Goal: Task Accomplishment & Management: Manage account settings

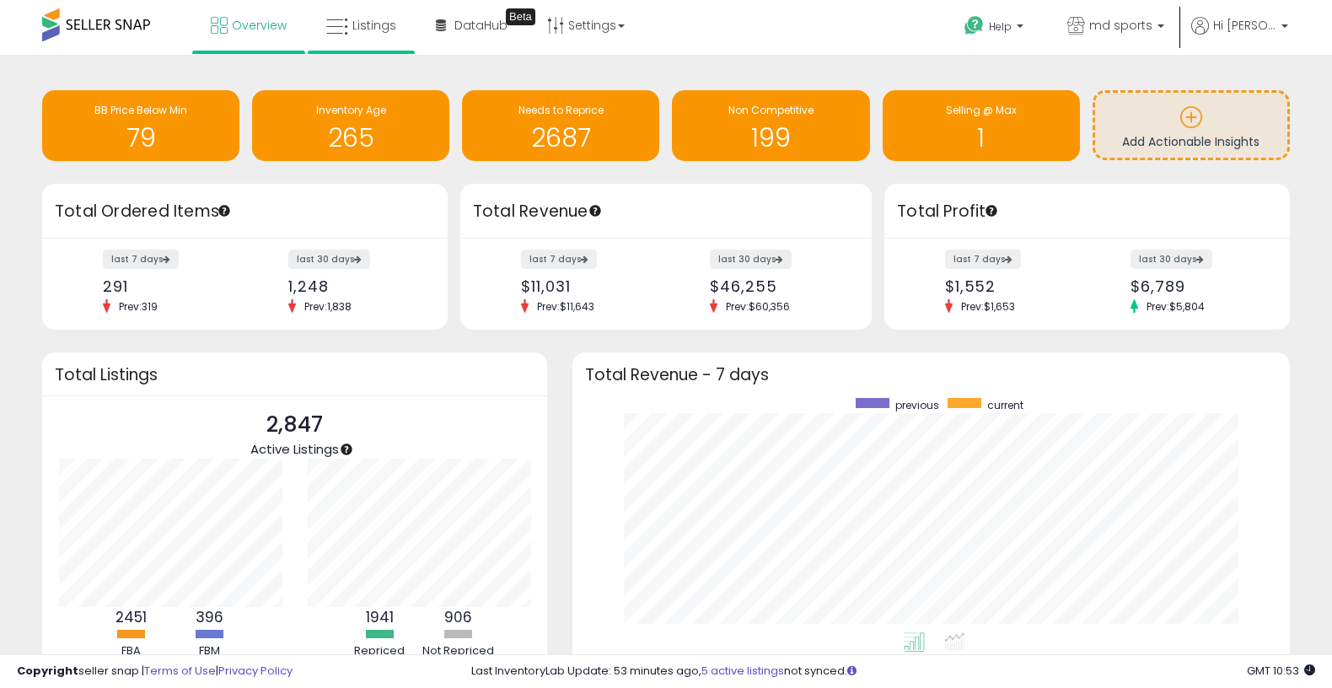
click at [411, 4] on li "Listings" at bounding box center [361, 27] width 107 height 54
click at [384, 17] on span "Listings" at bounding box center [374, 25] width 44 height 17
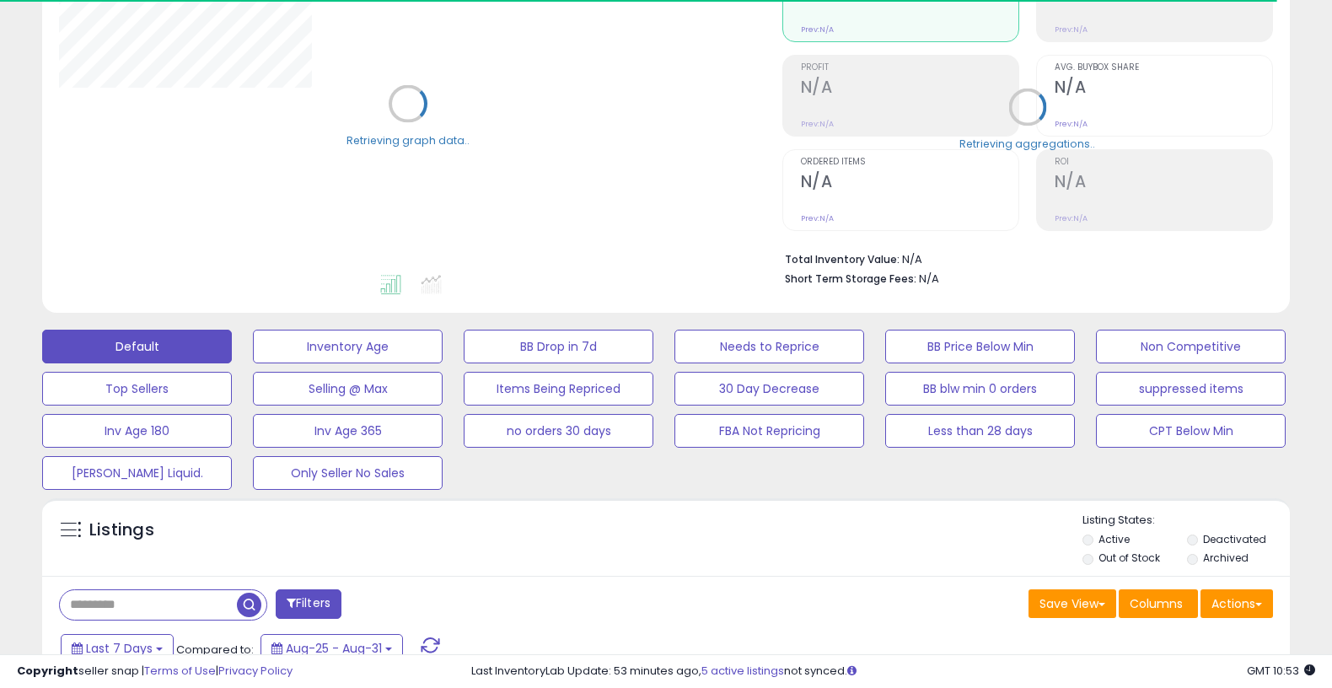
scroll to position [202, 0]
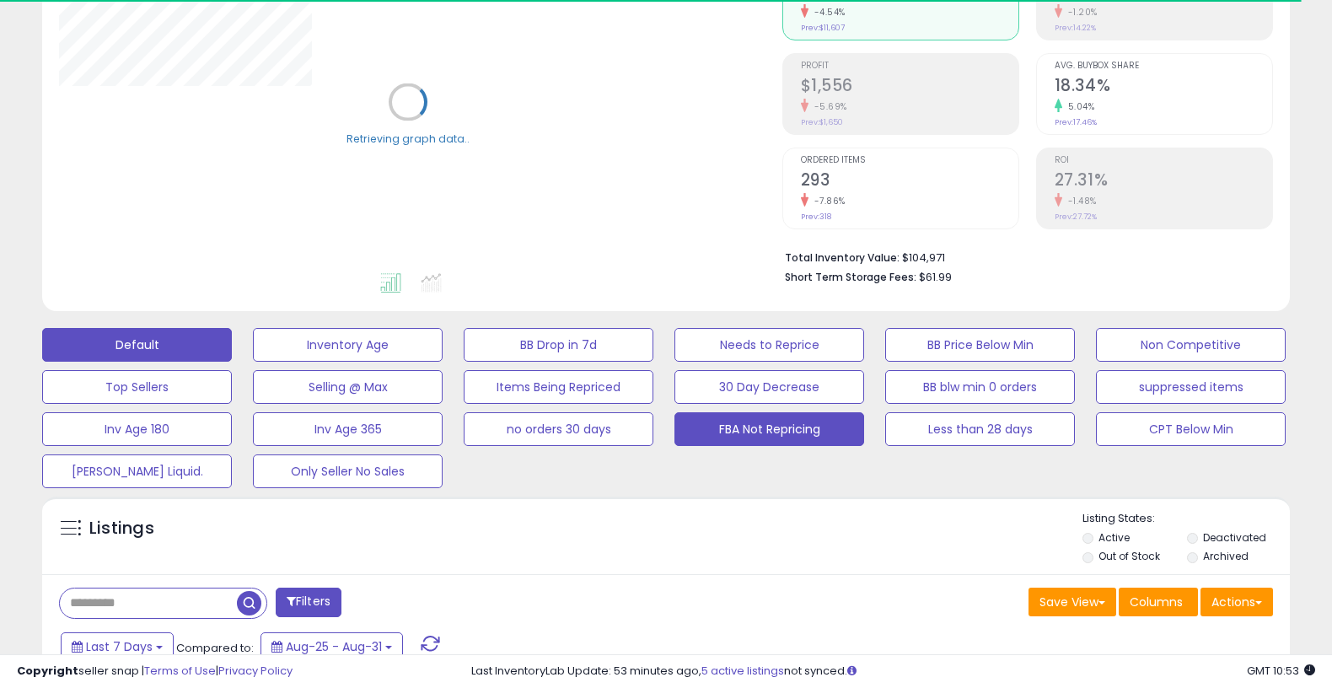
click at [777, 427] on button "FBA Not Repricing" at bounding box center [770, 429] width 190 height 34
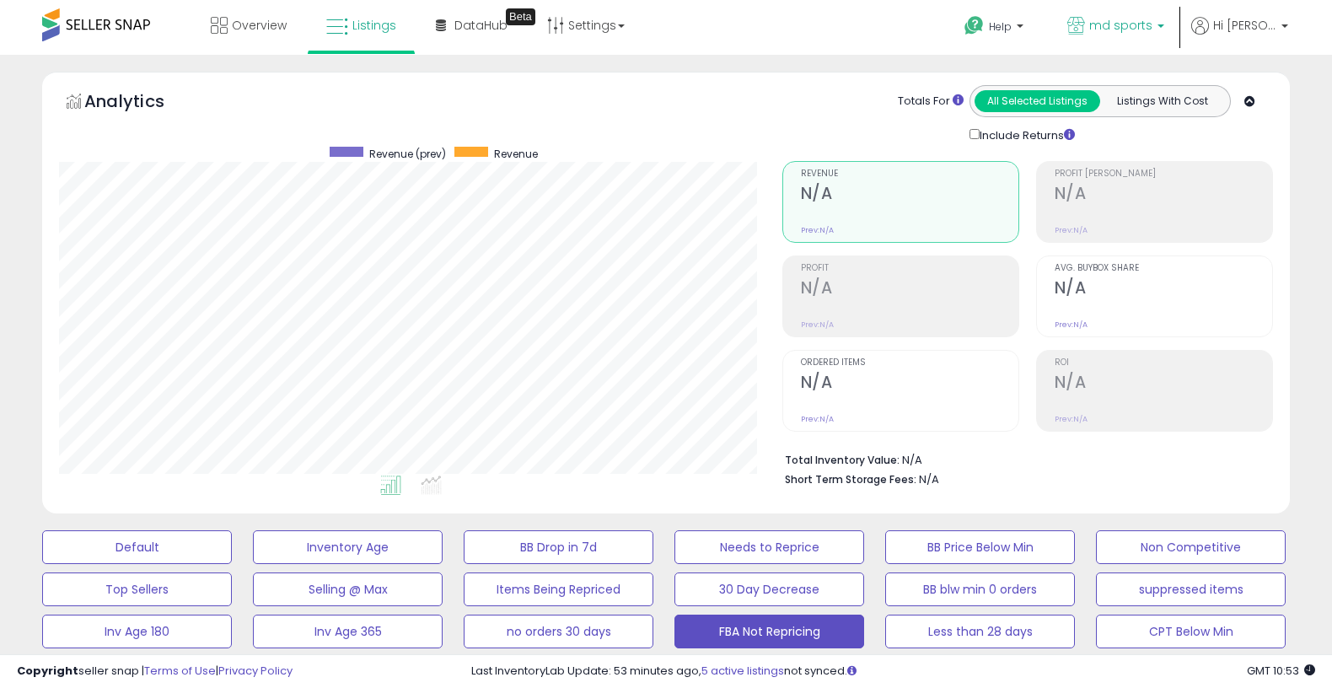
click at [1113, 29] on span "md sports" at bounding box center [1120, 25] width 63 height 17
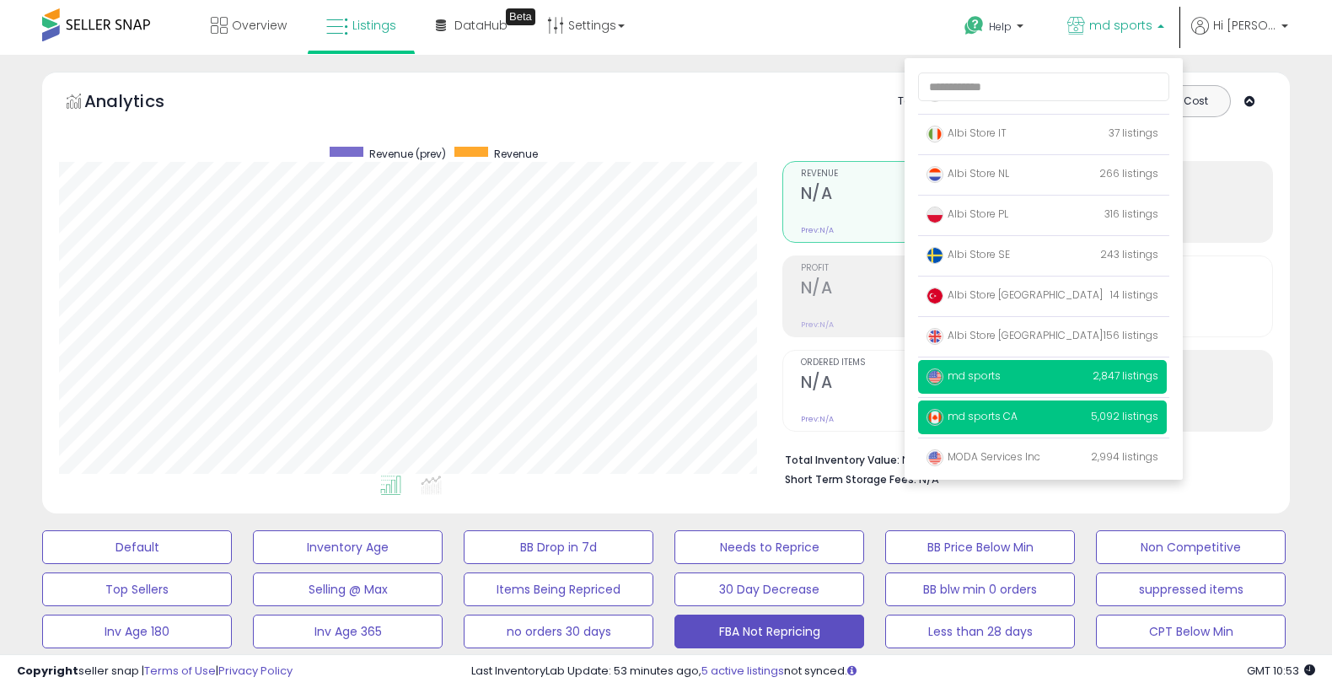
scroll to position [110, 0]
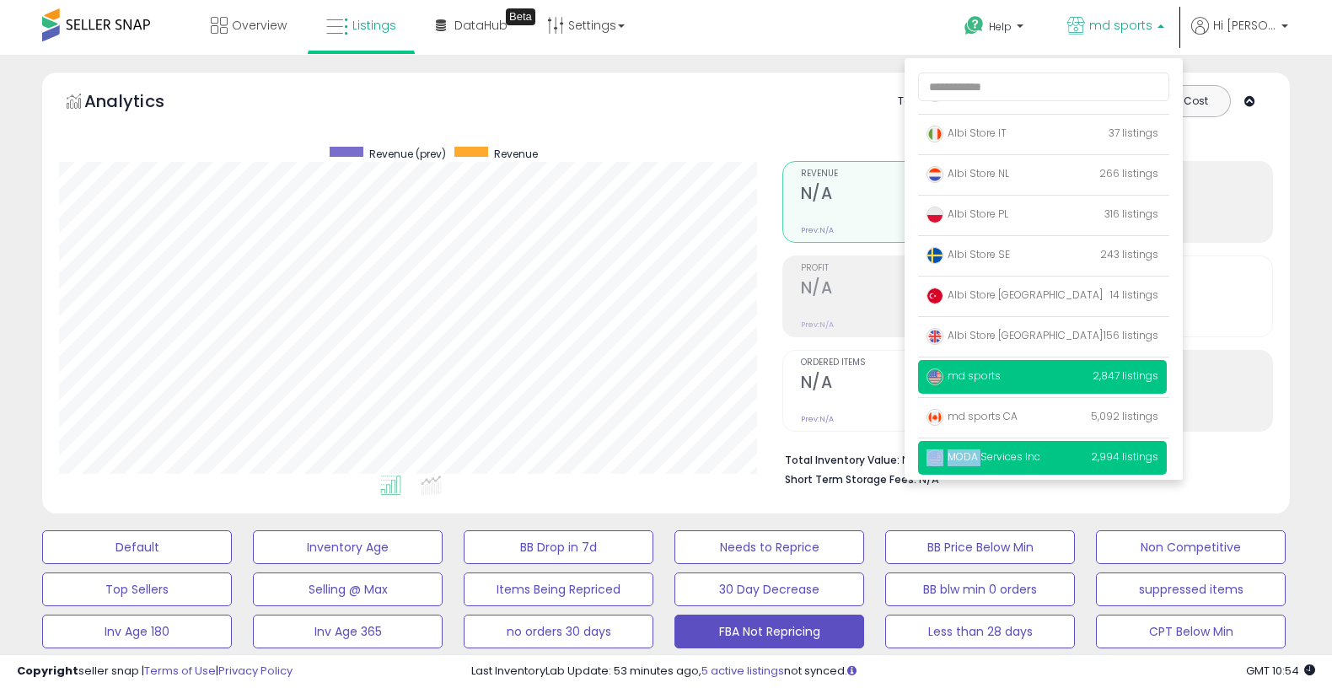
click at [989, 449] on p "MODA Services Inc 2,994 listings" at bounding box center [1042, 458] width 249 height 34
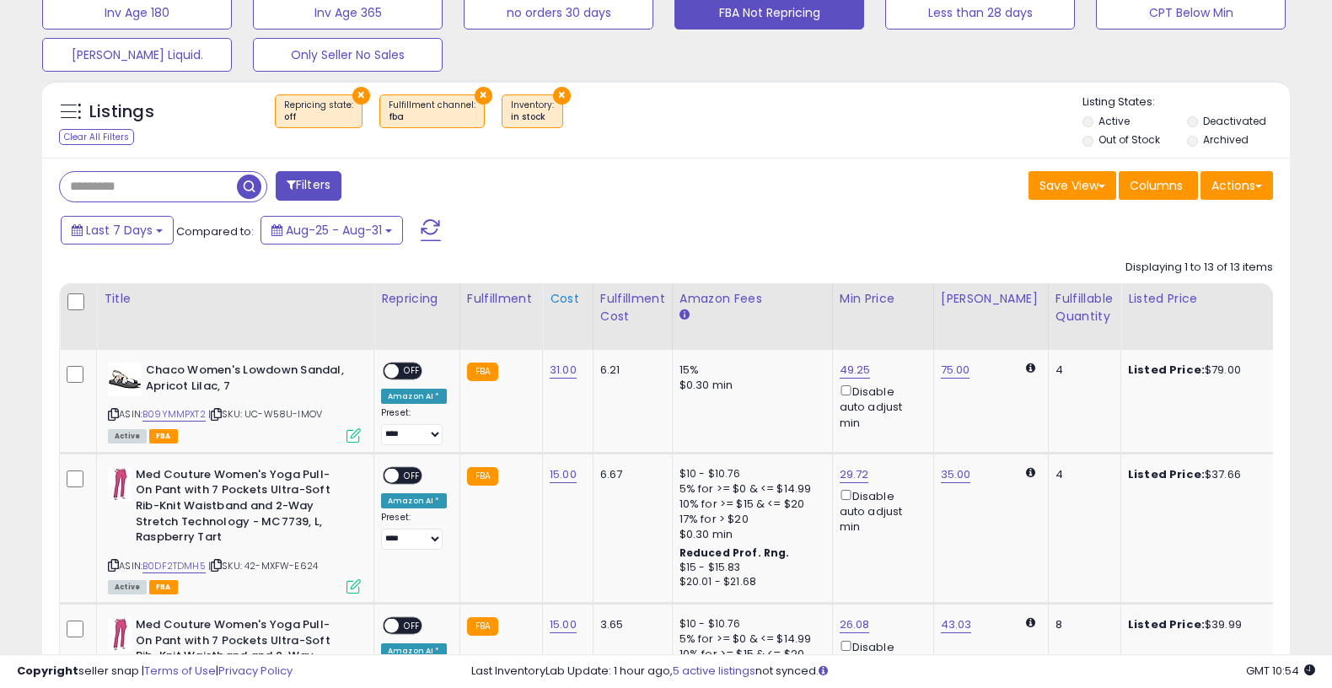
scroll to position [603, 0]
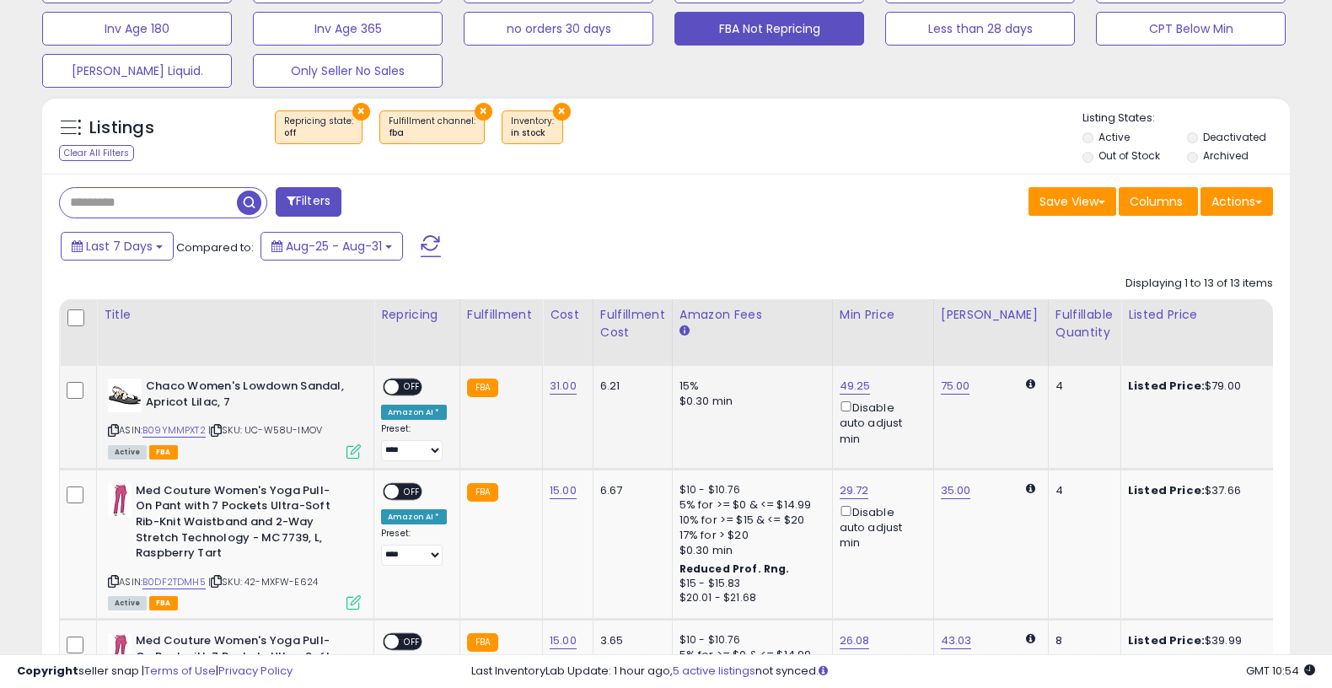
click at [414, 386] on span "OFF" at bounding box center [412, 387] width 27 height 14
click at [417, 484] on span "OFF" at bounding box center [412, 491] width 27 height 14
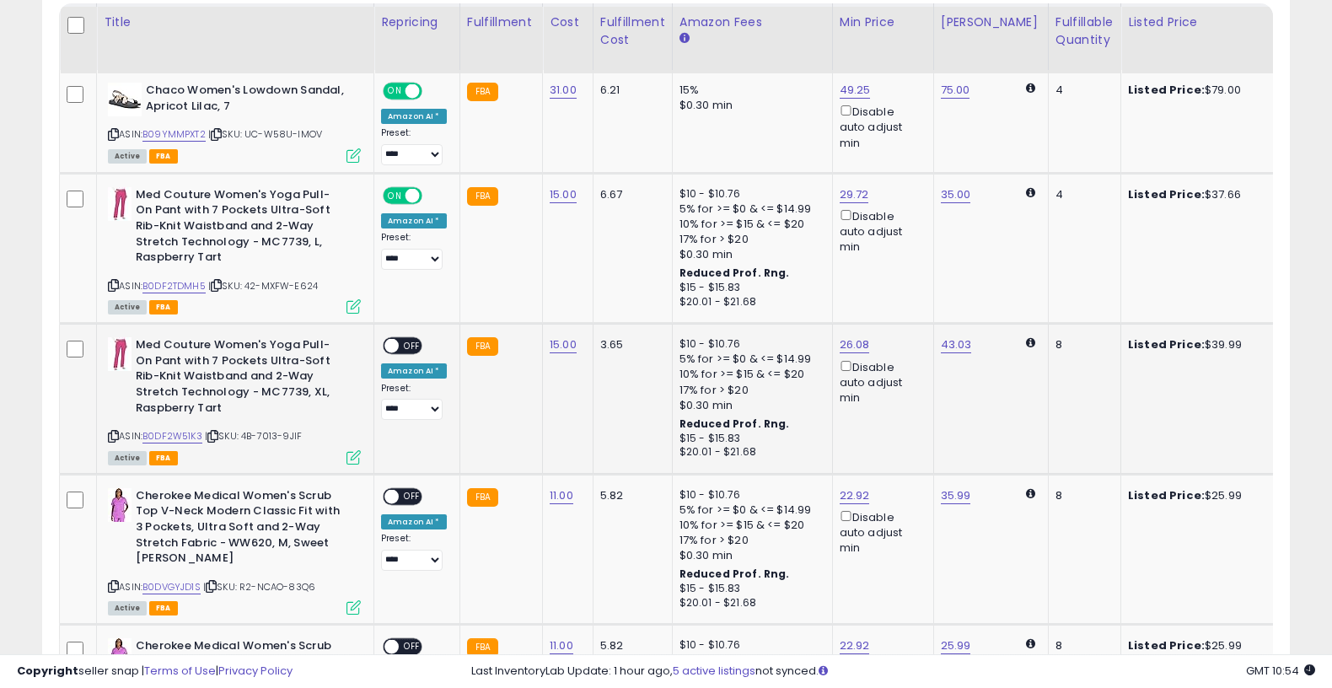
scroll to position [901, 0]
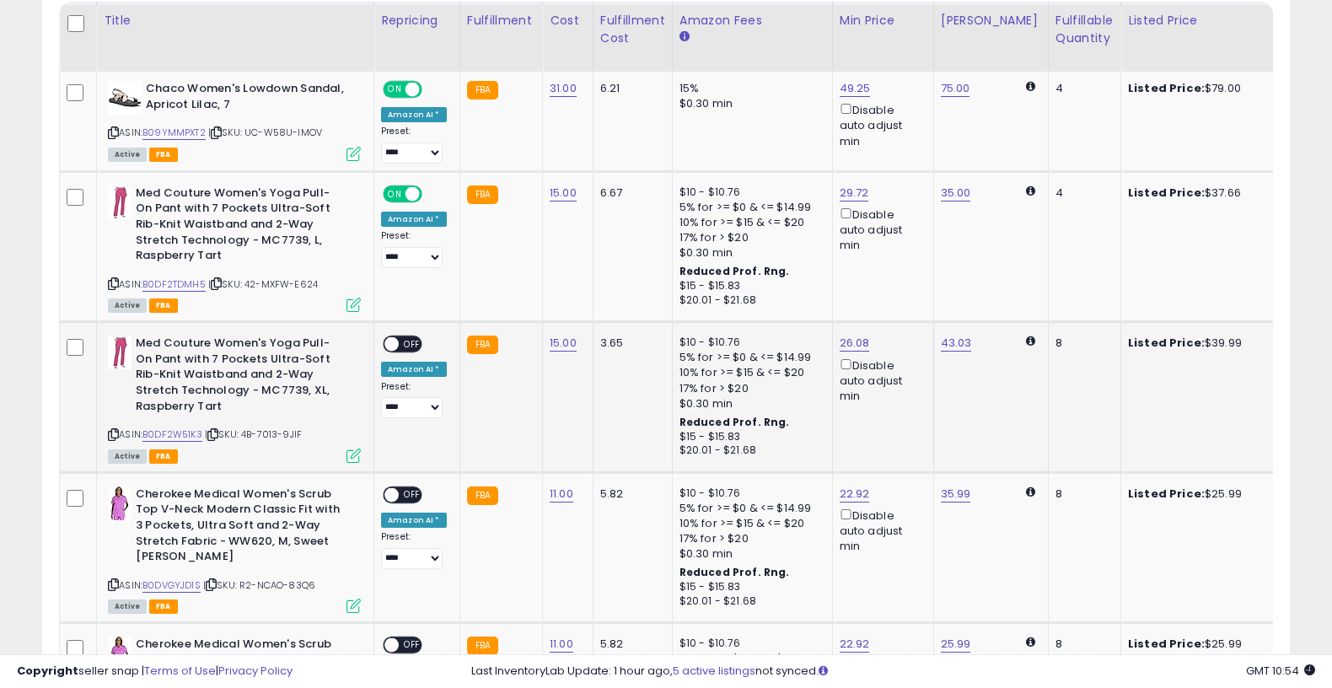
click at [409, 340] on span "OFF" at bounding box center [412, 344] width 27 height 14
click at [407, 487] on span "OFF" at bounding box center [412, 494] width 27 height 14
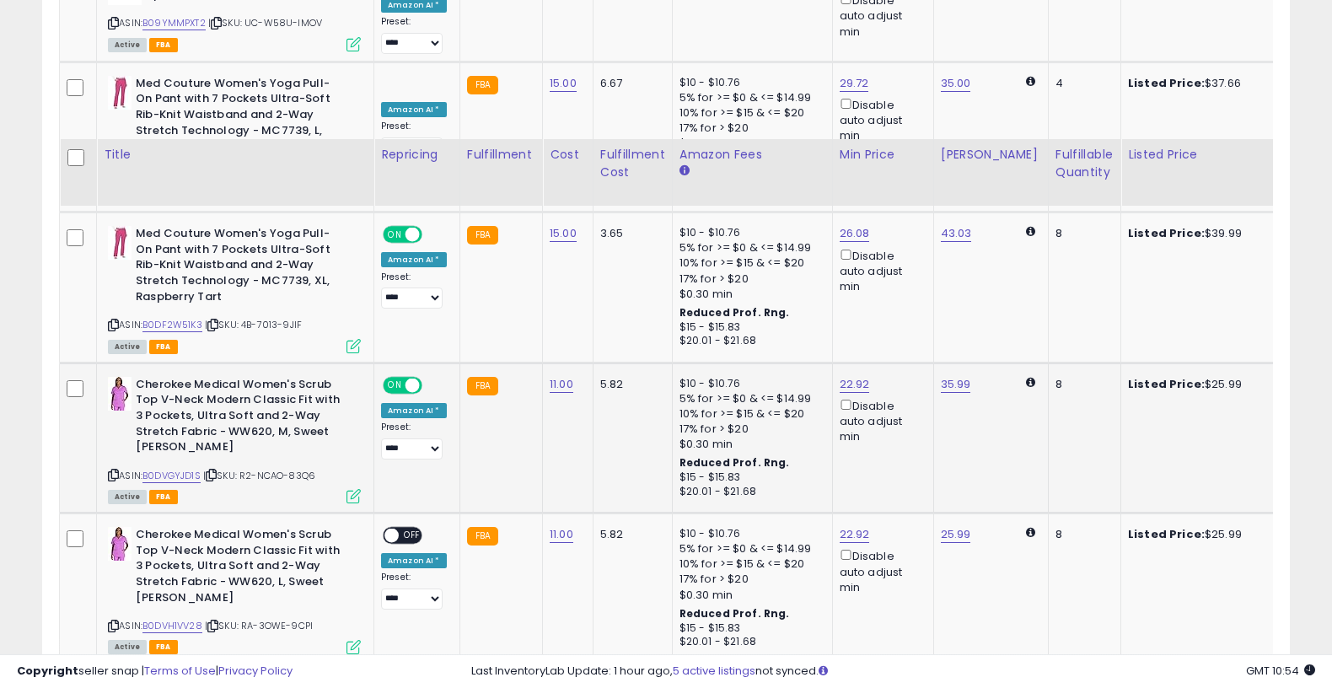
scroll to position [1145, 0]
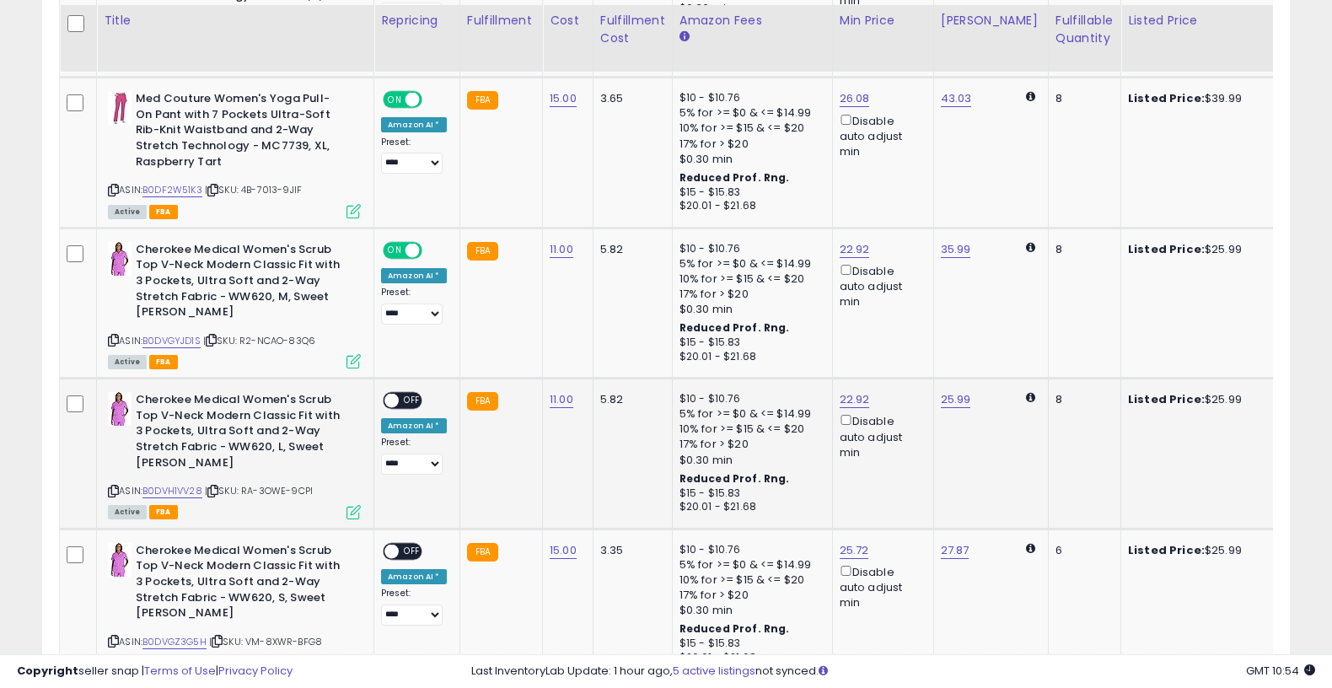
click at [411, 394] on span "OFF" at bounding box center [412, 401] width 27 height 14
click at [415, 544] on span "OFF" at bounding box center [412, 551] width 27 height 14
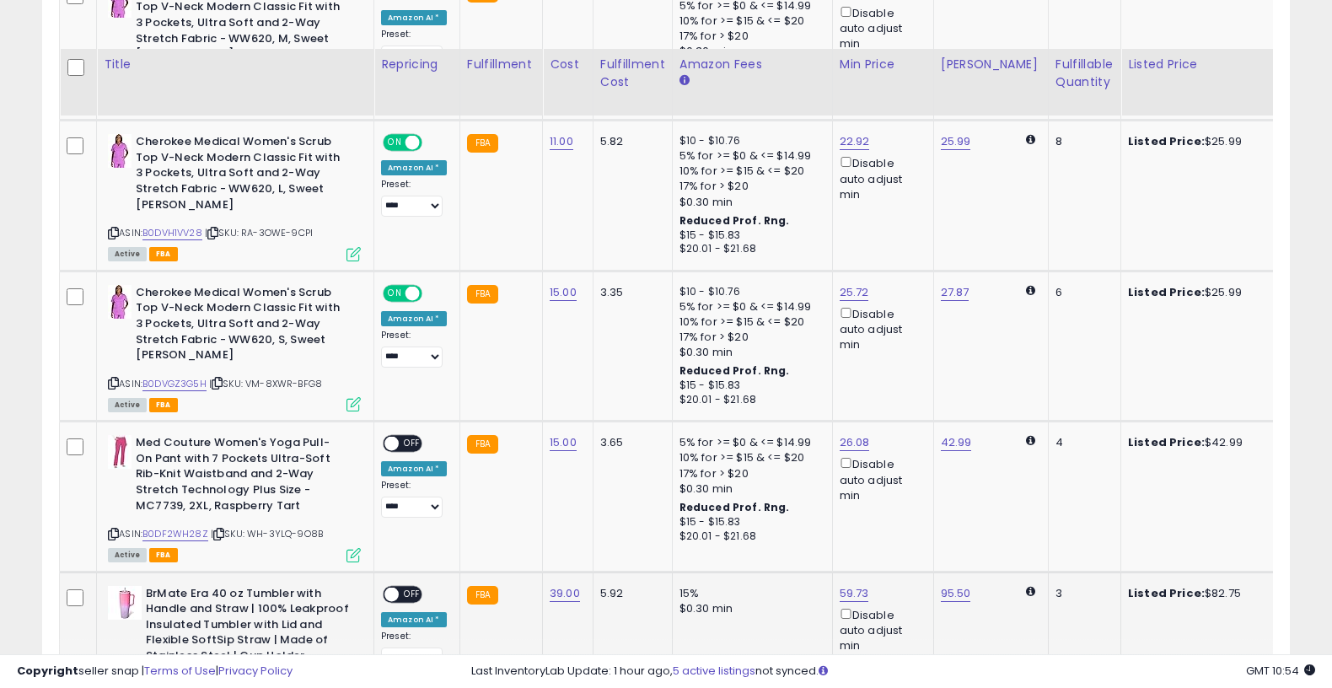
scroll to position [1450, 0]
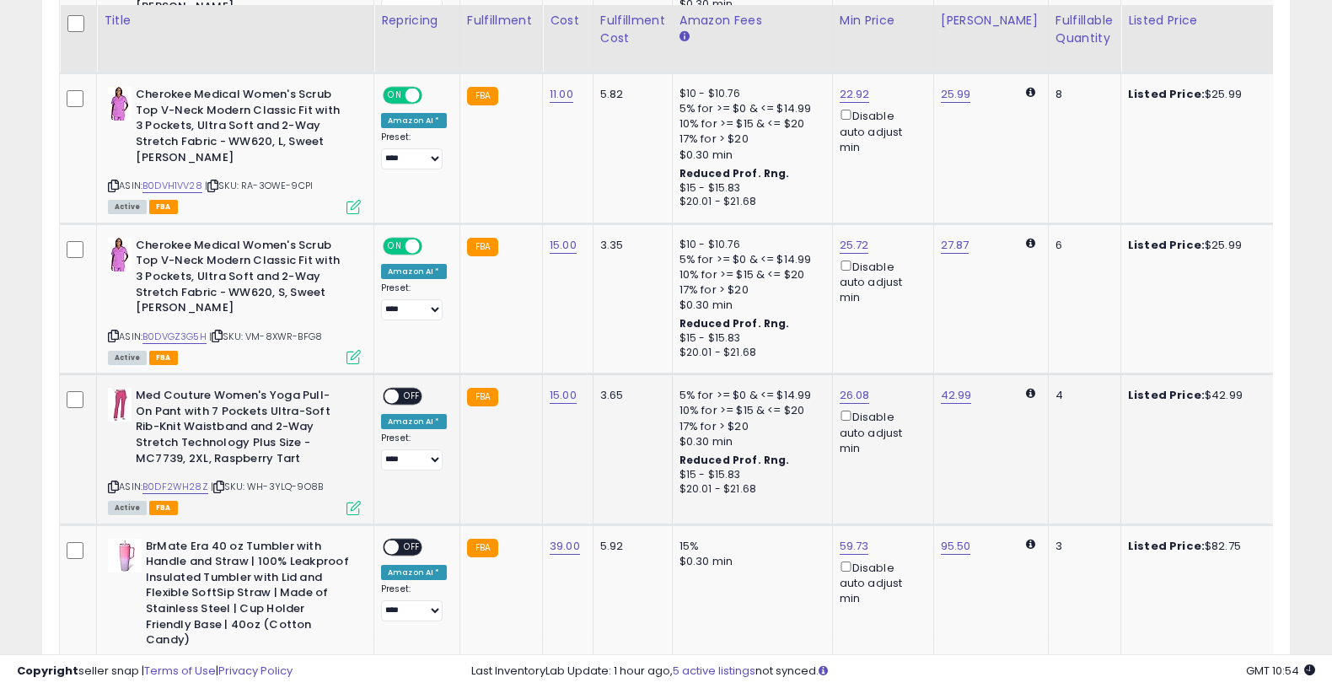
click at [417, 390] on span "OFF" at bounding box center [412, 397] width 27 height 14
click at [401, 540] on span "OFF" at bounding box center [412, 547] width 27 height 14
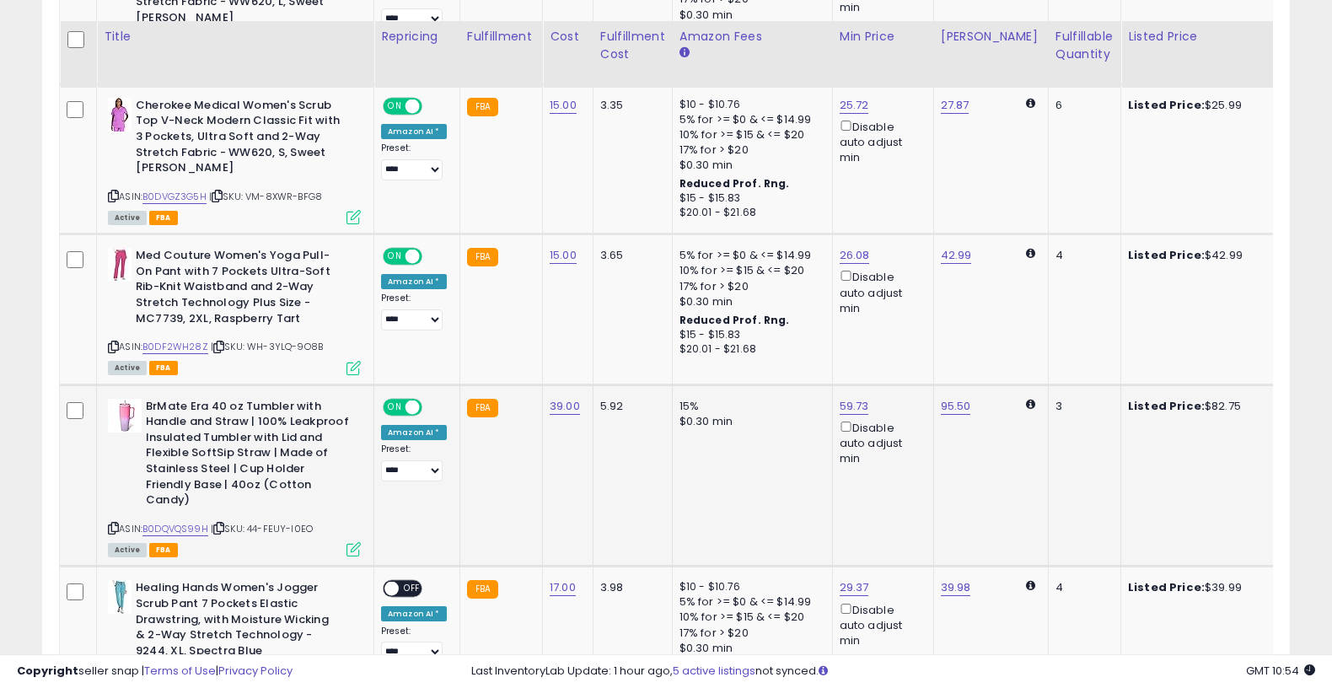
scroll to position [1607, 0]
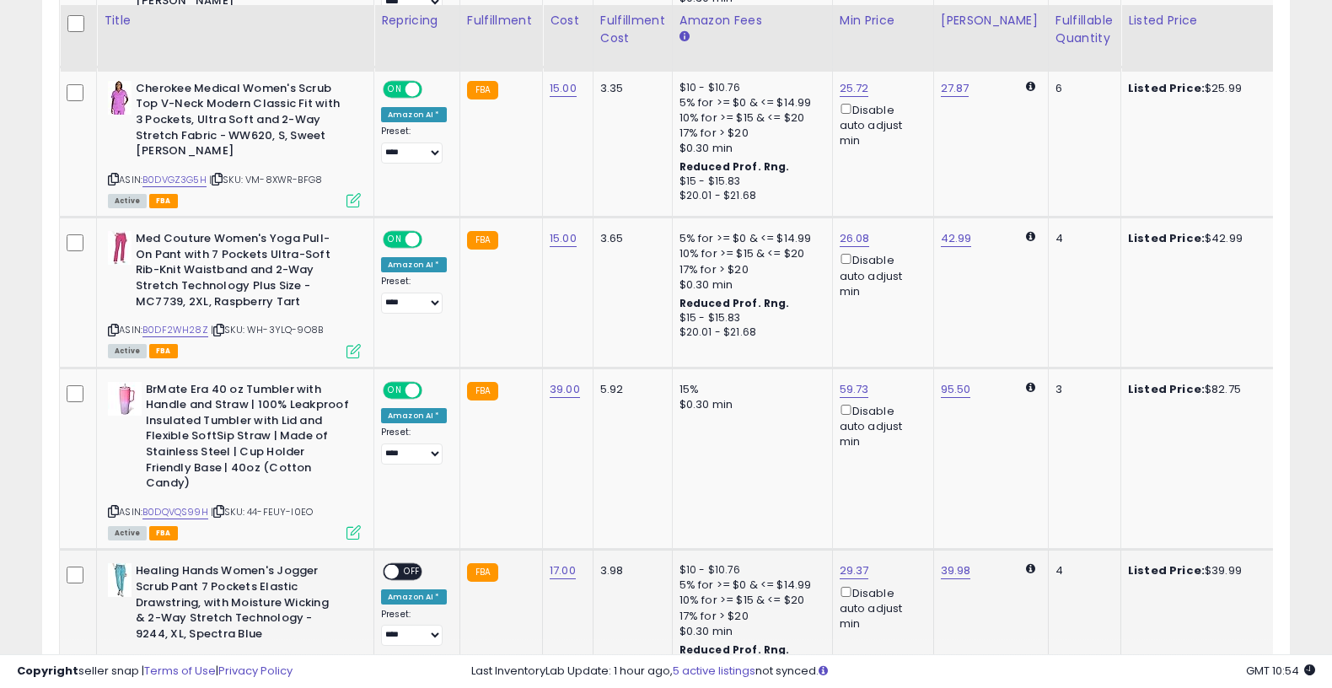
click at [412, 565] on span "OFF" at bounding box center [412, 572] width 27 height 14
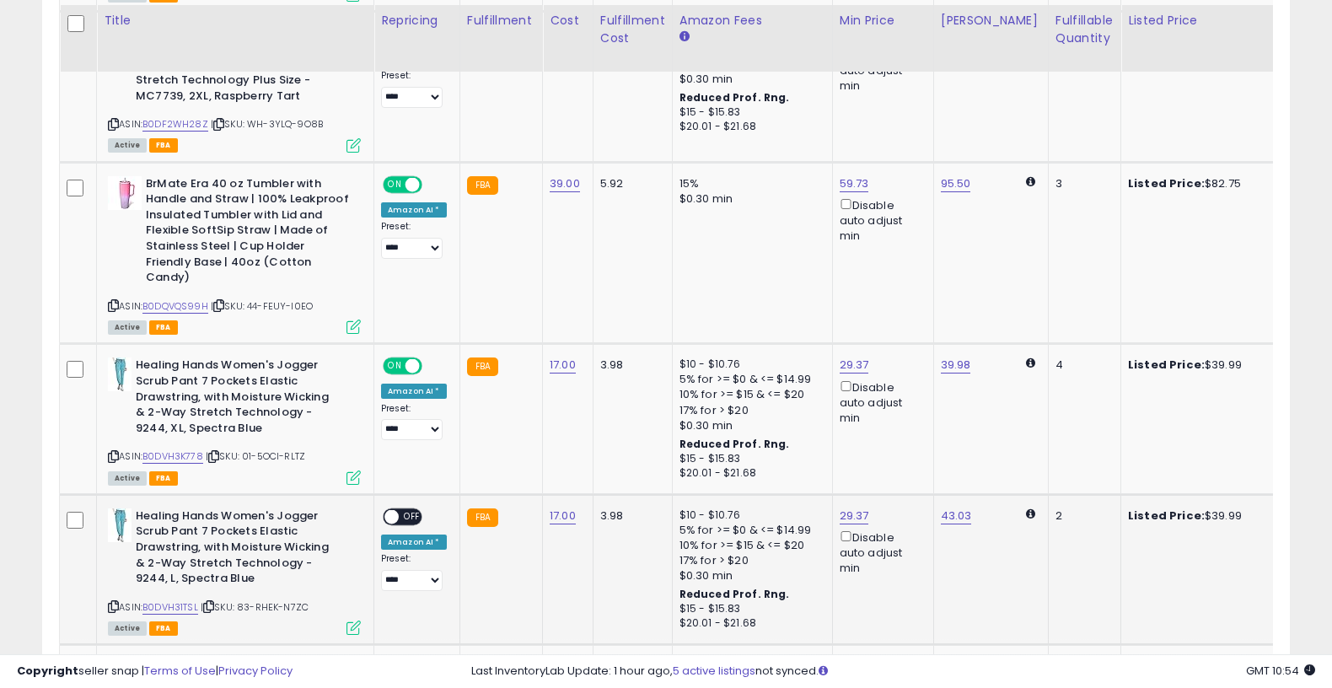
scroll to position [1813, 0]
click at [404, 509] on div "ON OFF" at bounding box center [384, 516] width 40 height 14
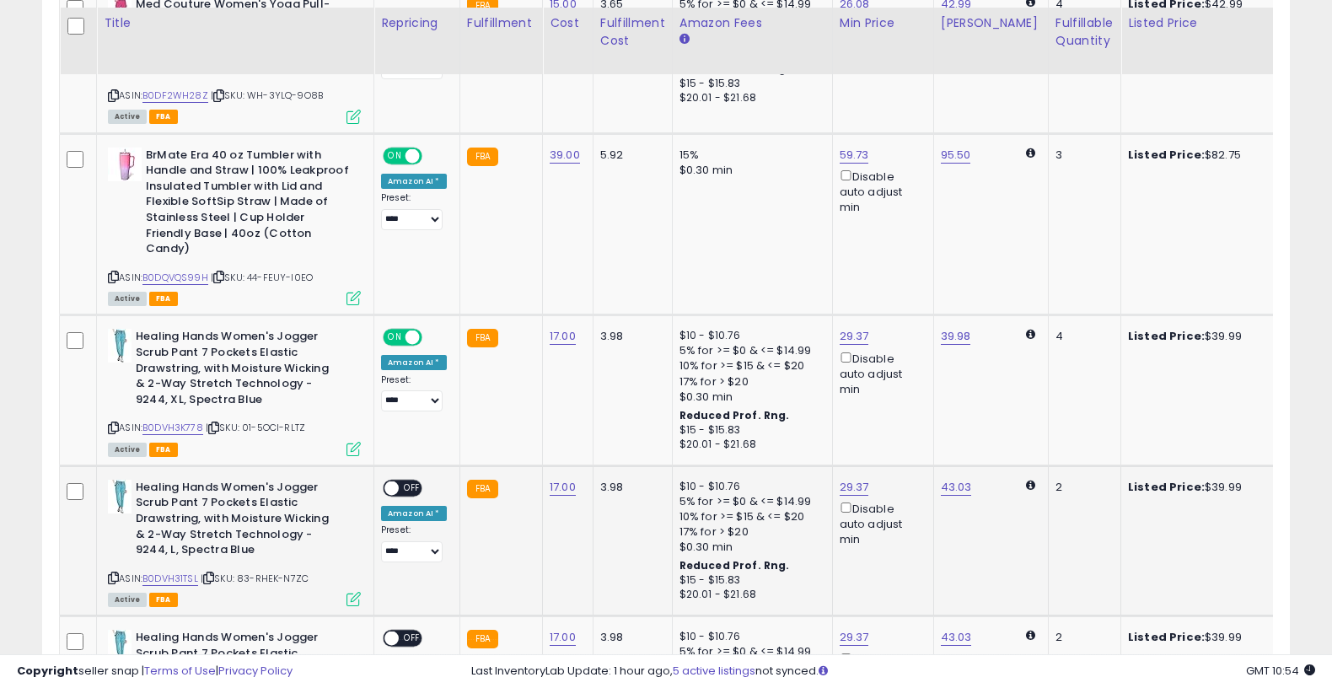
scroll to position [1845, 0]
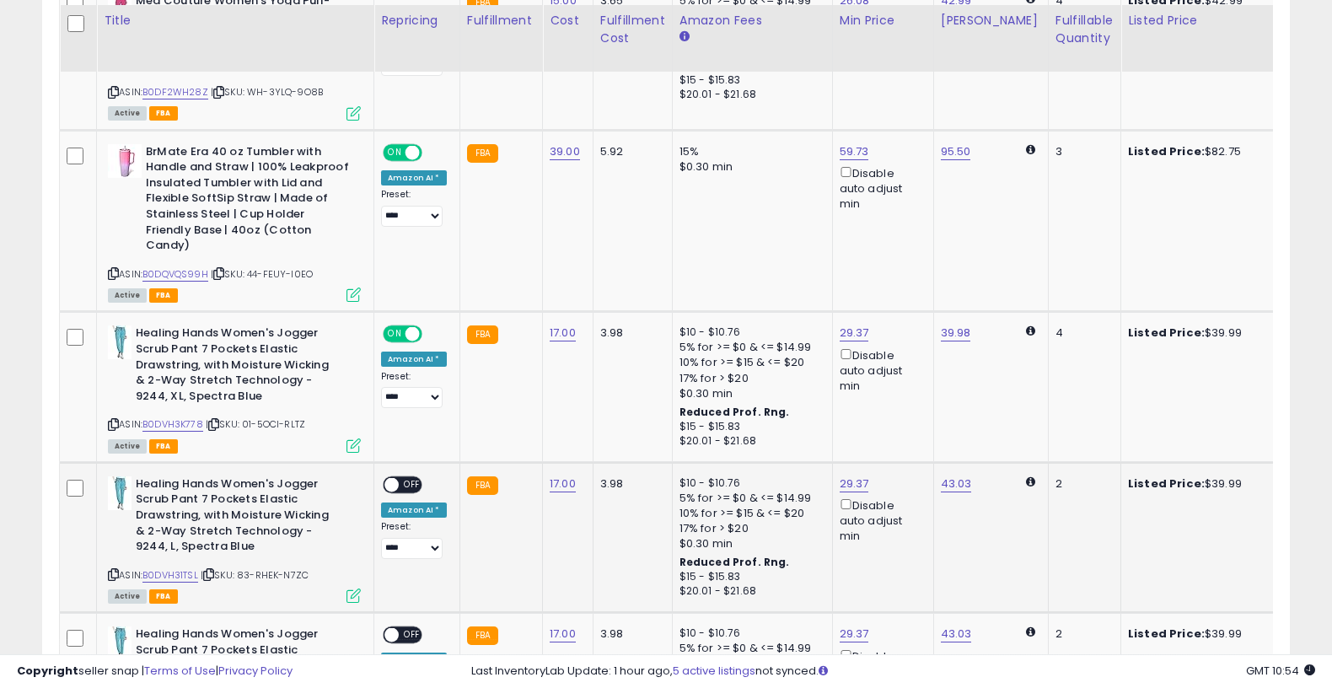
click at [406, 477] on span "OFF" at bounding box center [412, 484] width 27 height 14
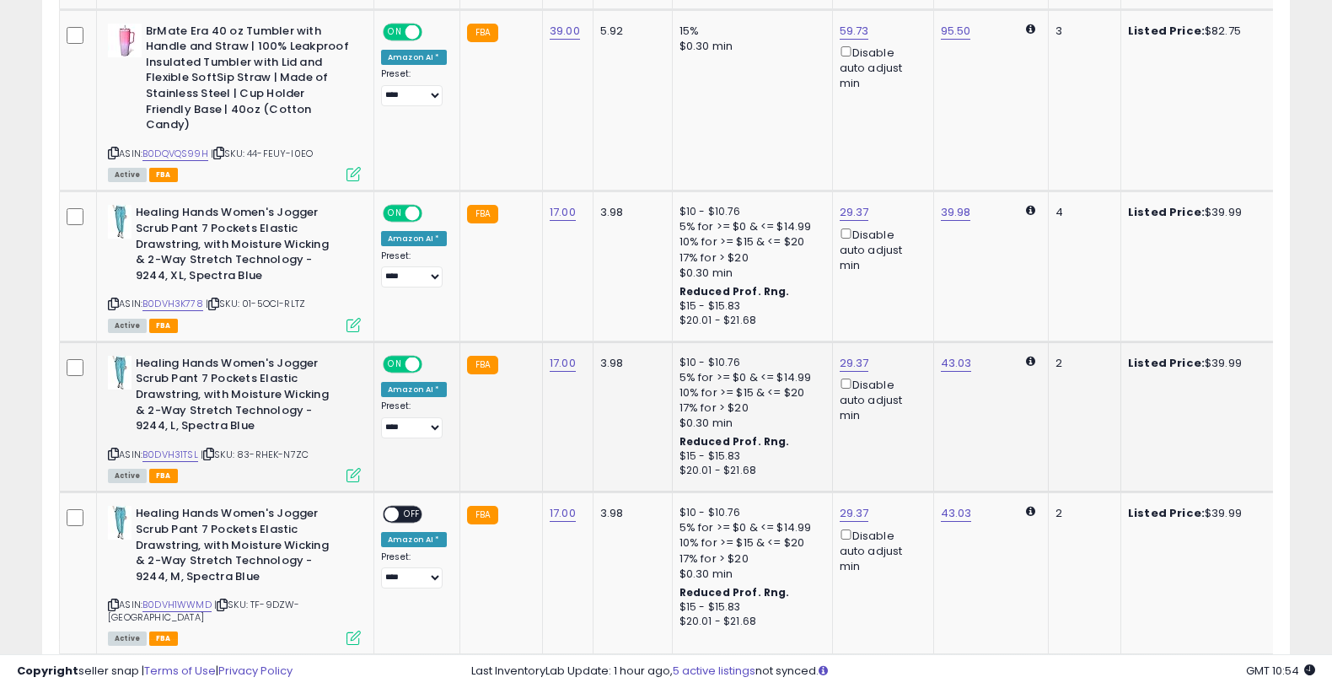
scroll to position [1974, 0]
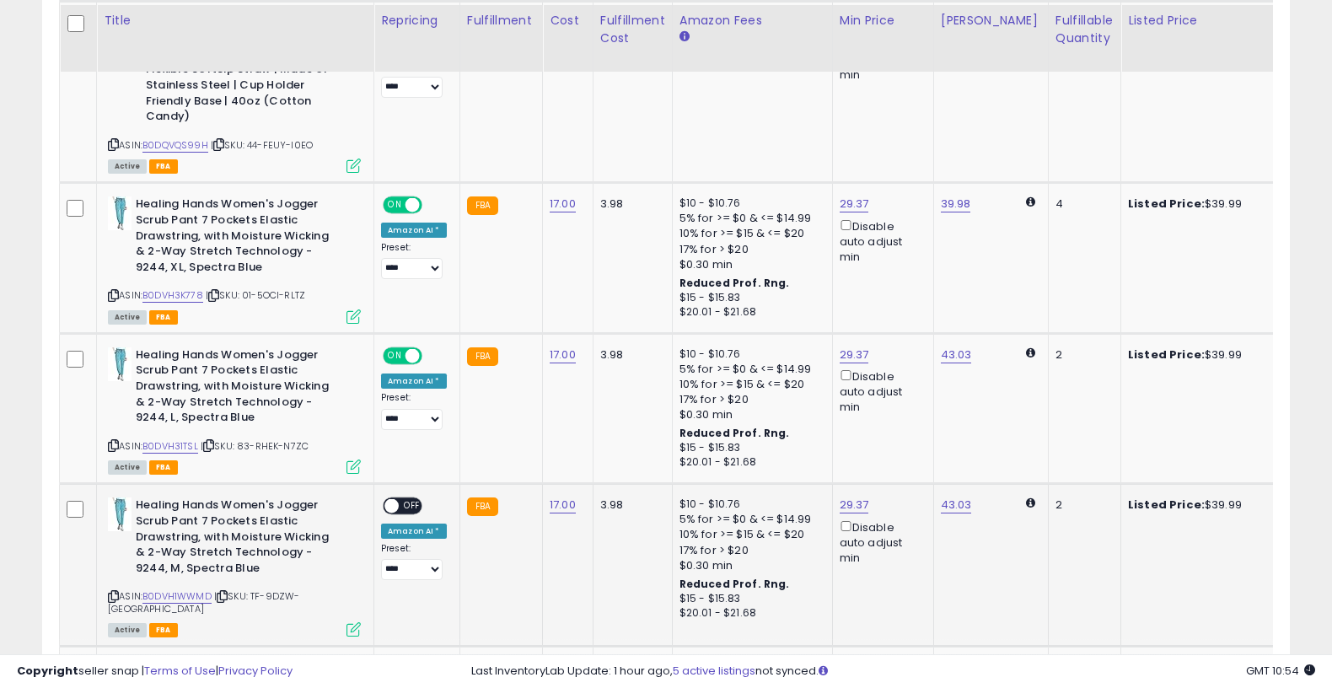
click at [406, 497] on div "**********" at bounding box center [414, 538] width 66 height 83
click at [407, 499] on span "OFF" at bounding box center [412, 506] width 27 height 14
click at [418, 662] on span "OFF" at bounding box center [412, 669] width 27 height 14
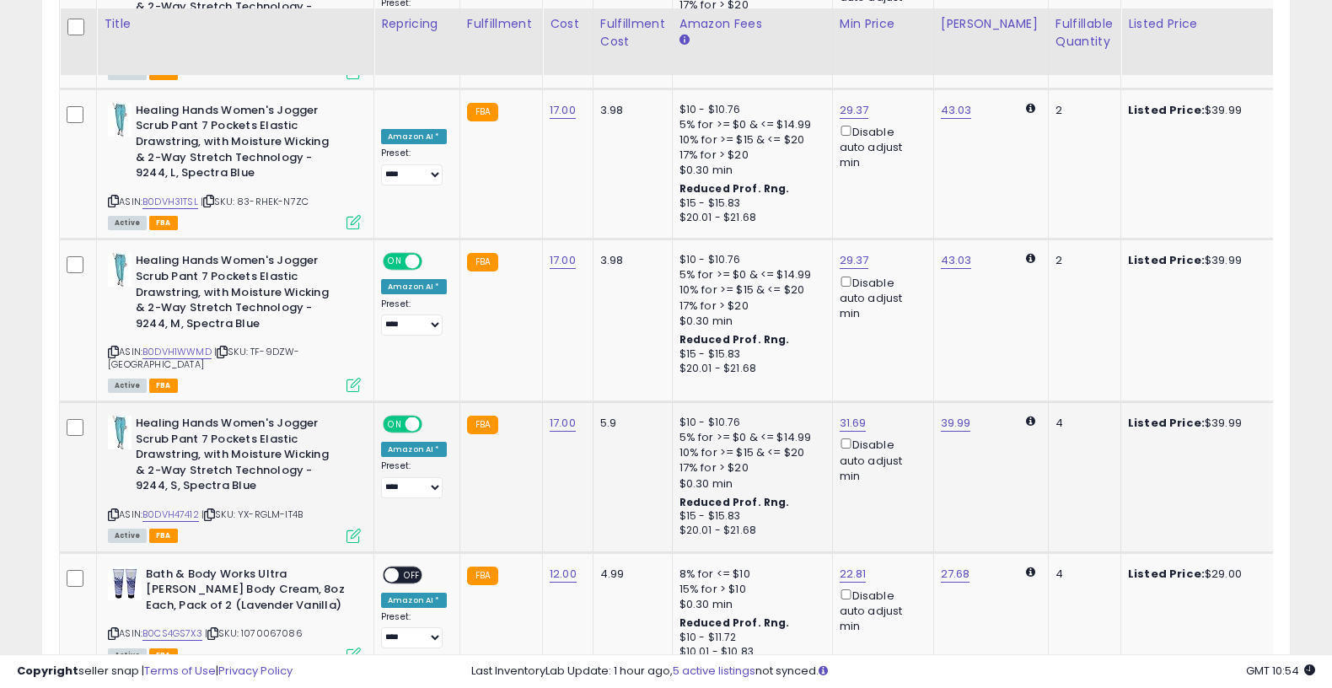
scroll to position [2222, 0]
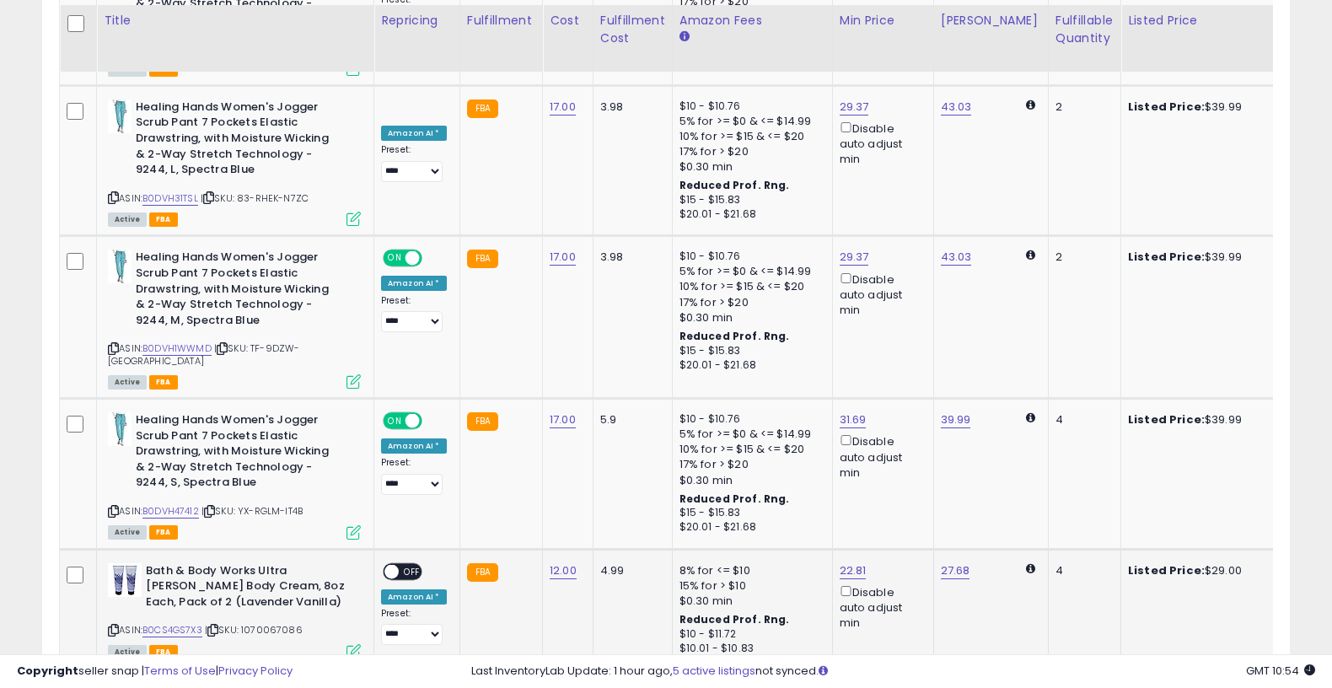
click at [406, 564] on span "OFF" at bounding box center [412, 571] width 27 height 14
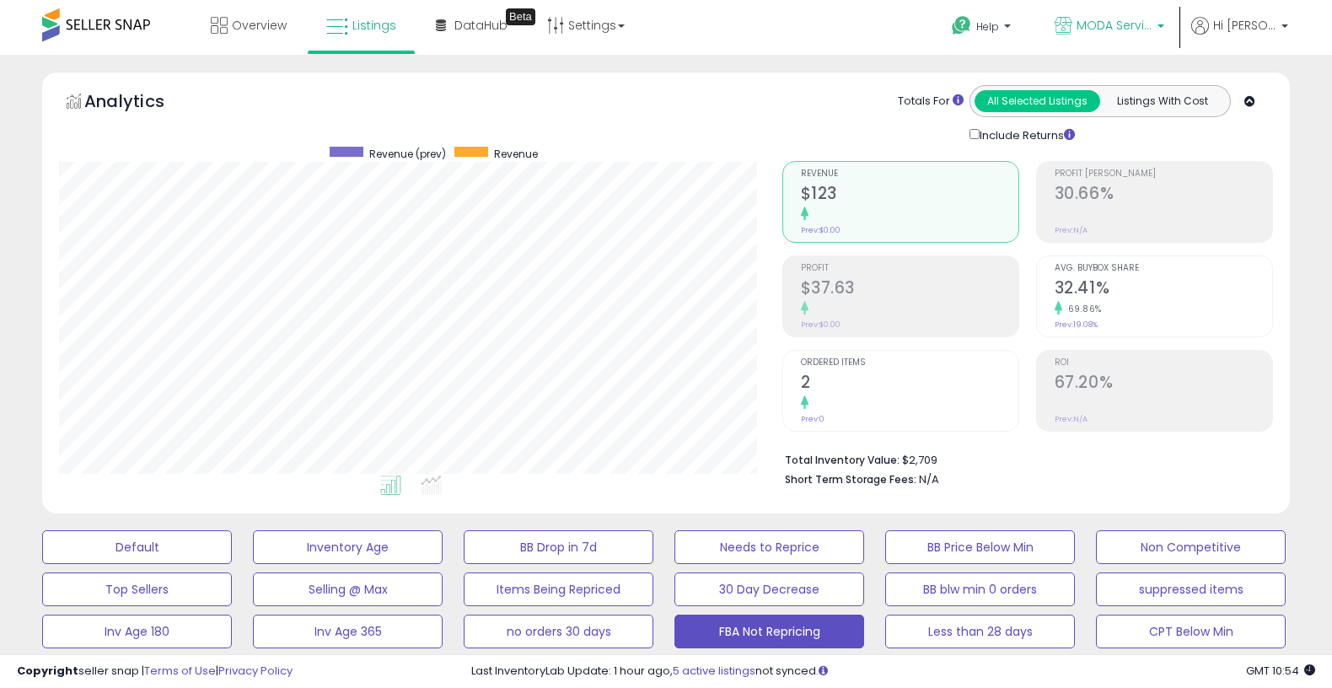
scroll to position [0, 0]
click at [1124, 29] on span "MODA Services Inc" at bounding box center [1115, 25] width 76 height 17
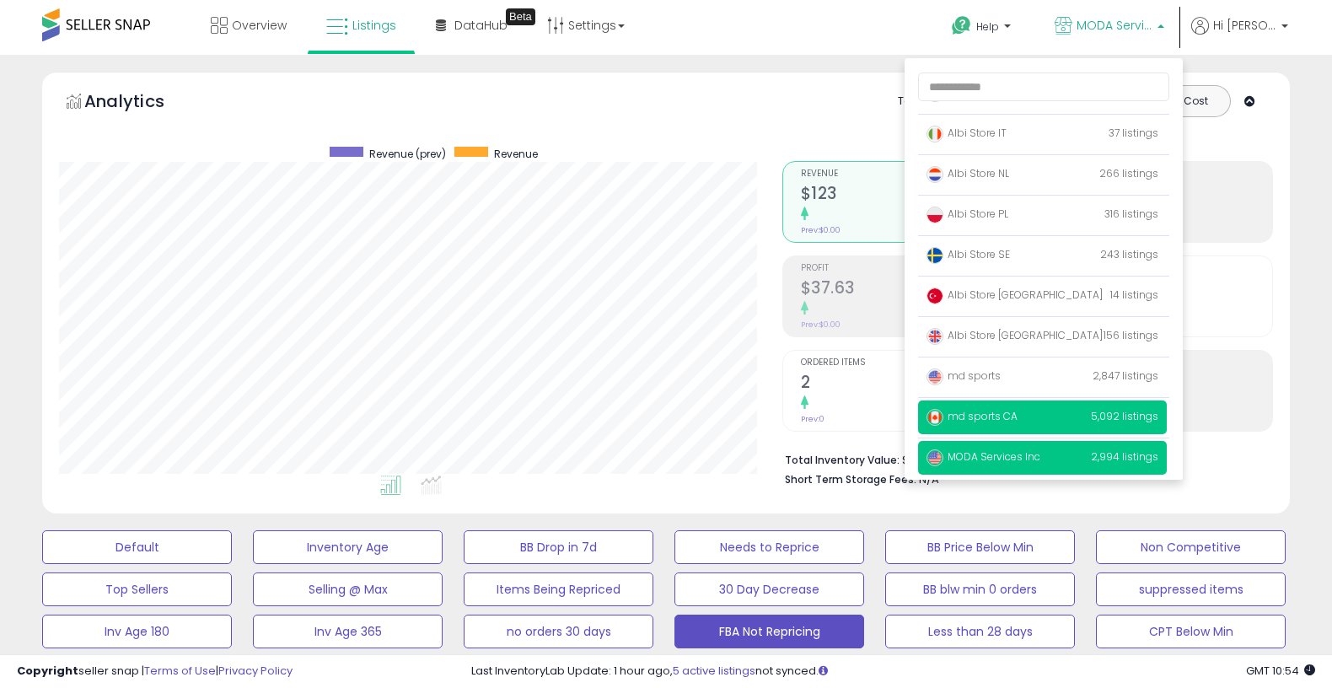
scroll to position [110, 0]
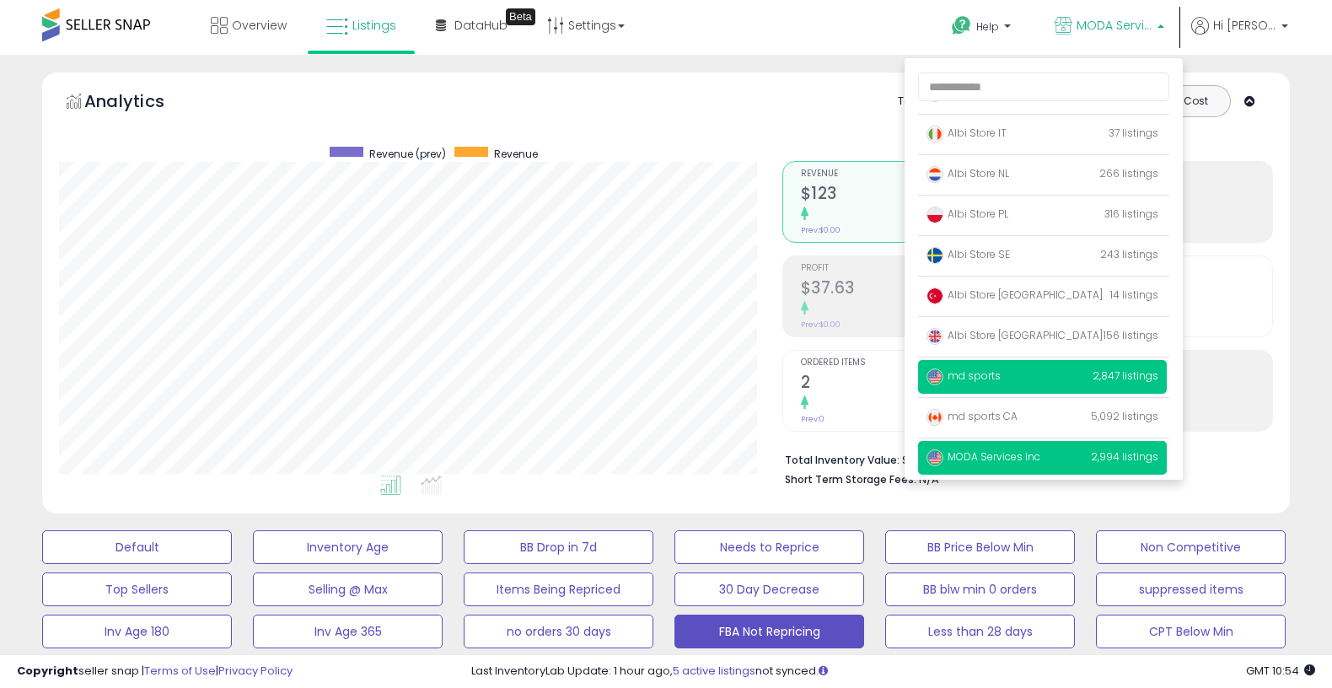
click at [1046, 379] on p "md sports 2,847 listings" at bounding box center [1042, 377] width 249 height 34
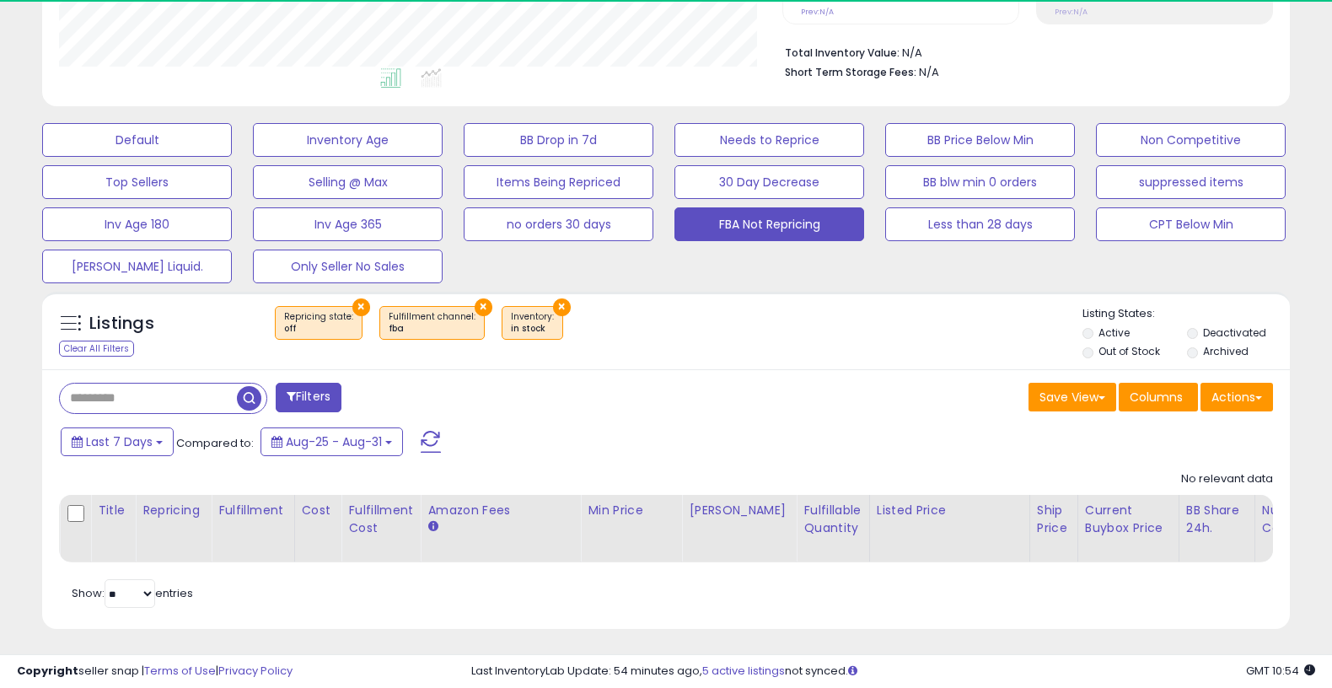
scroll to position [346, 723]
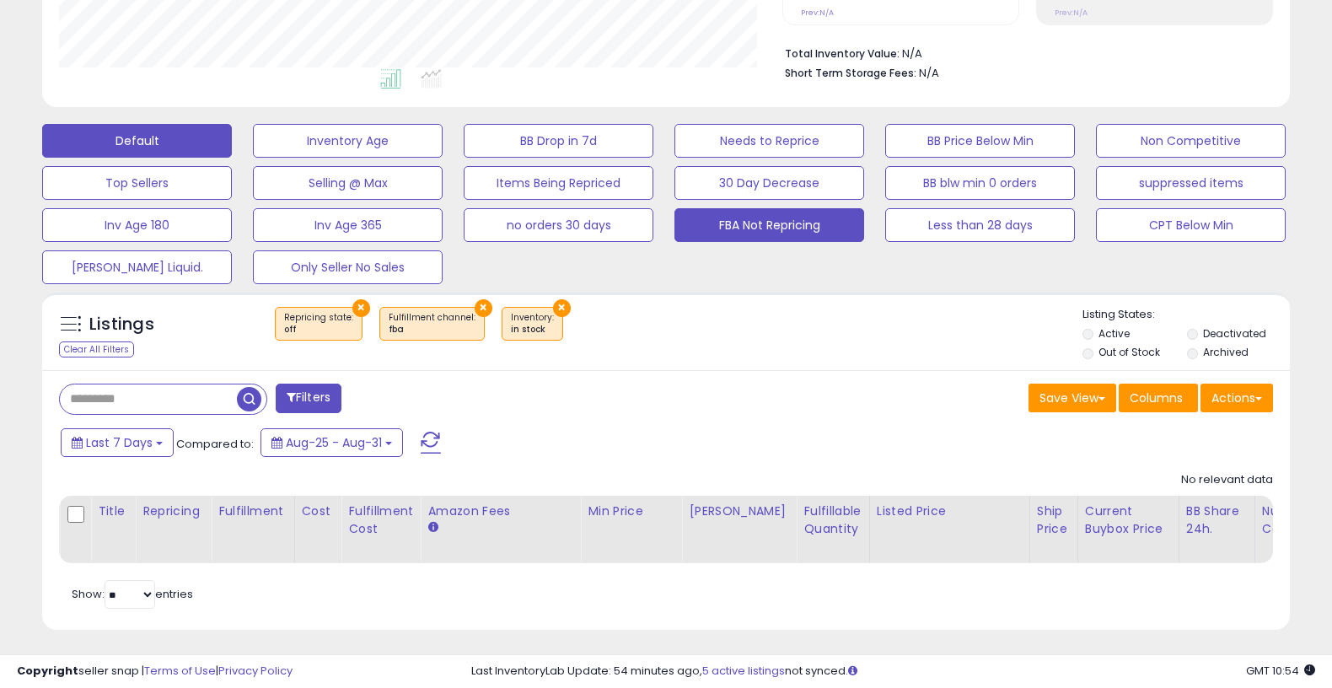
click at [187, 132] on button "Default" at bounding box center [137, 141] width 190 height 34
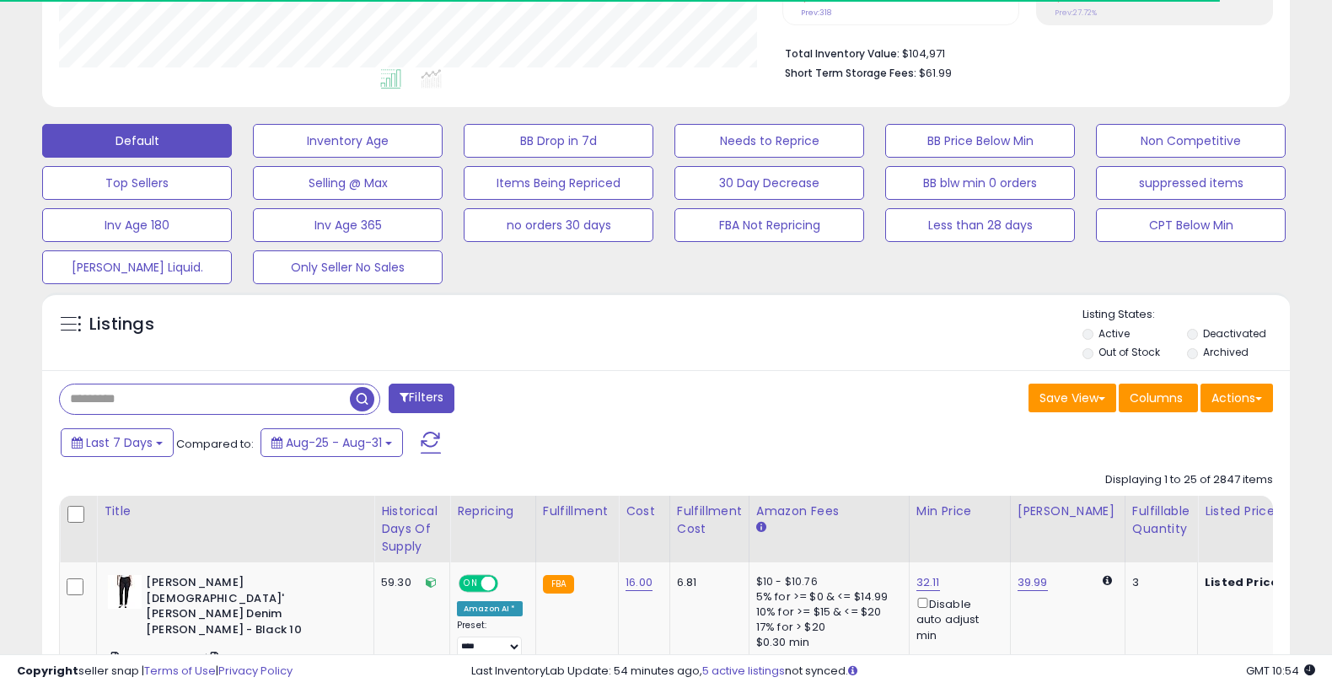
click at [159, 388] on input "text" at bounding box center [205, 400] width 290 height 30
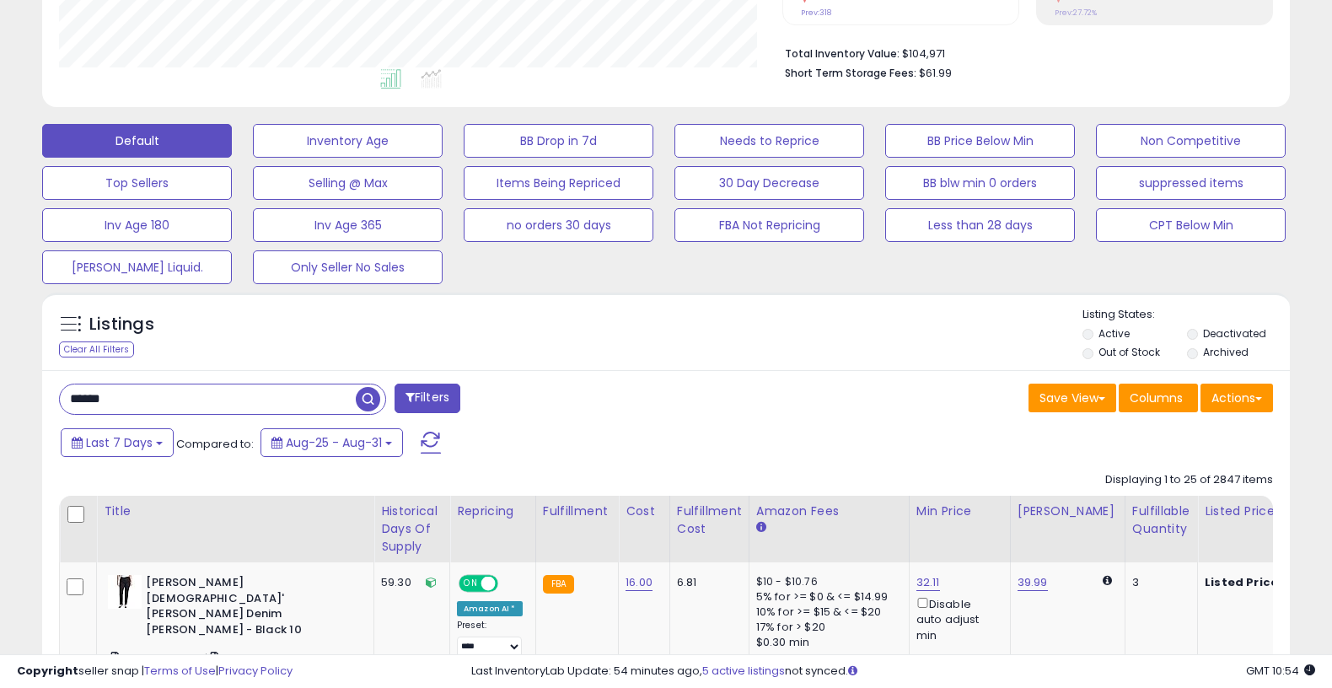
type input "******"
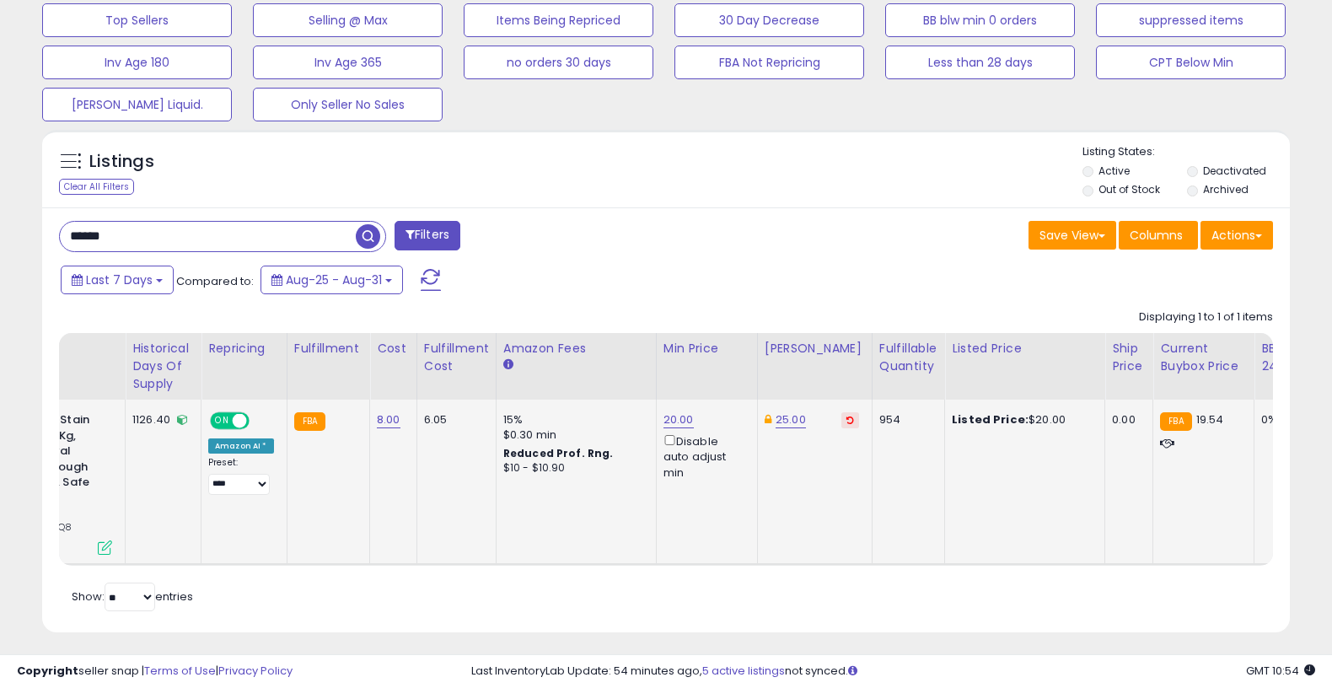
scroll to position [0, 0]
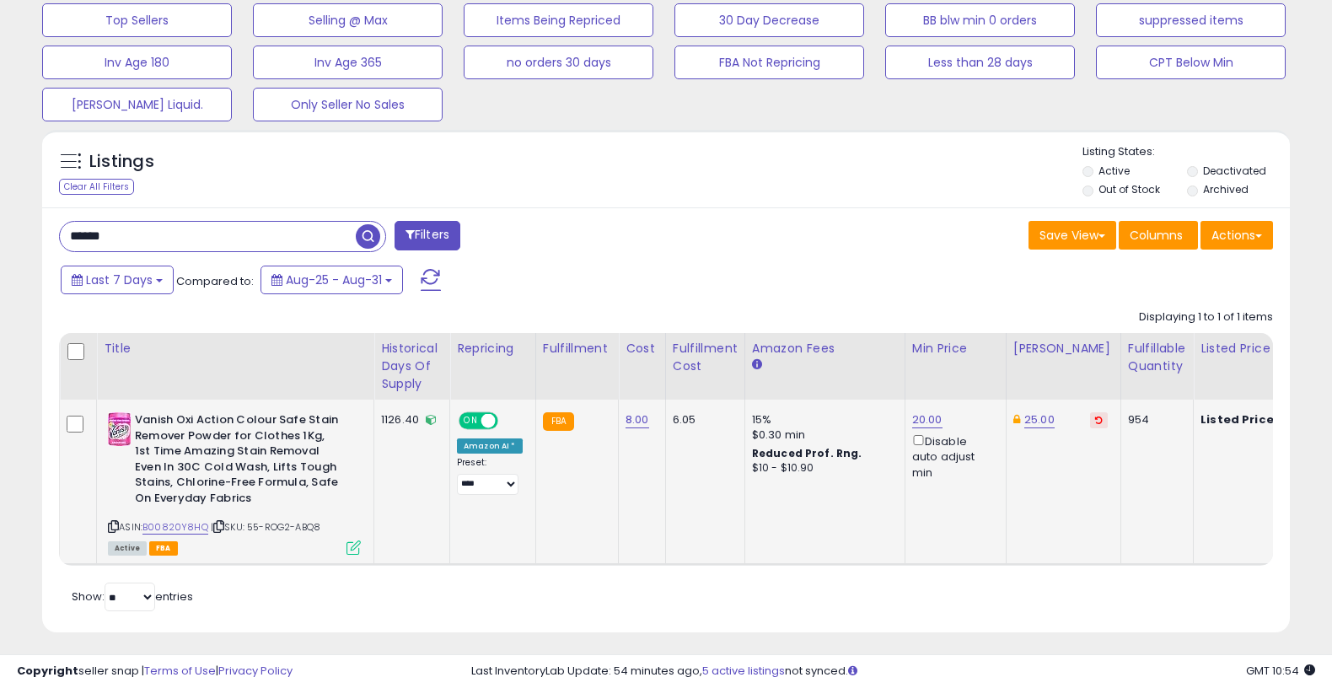
click at [179, 520] on link "B00820Y8HQ" at bounding box center [176, 527] width 66 height 14
